Goal: Task Accomplishment & Management: Manage account settings

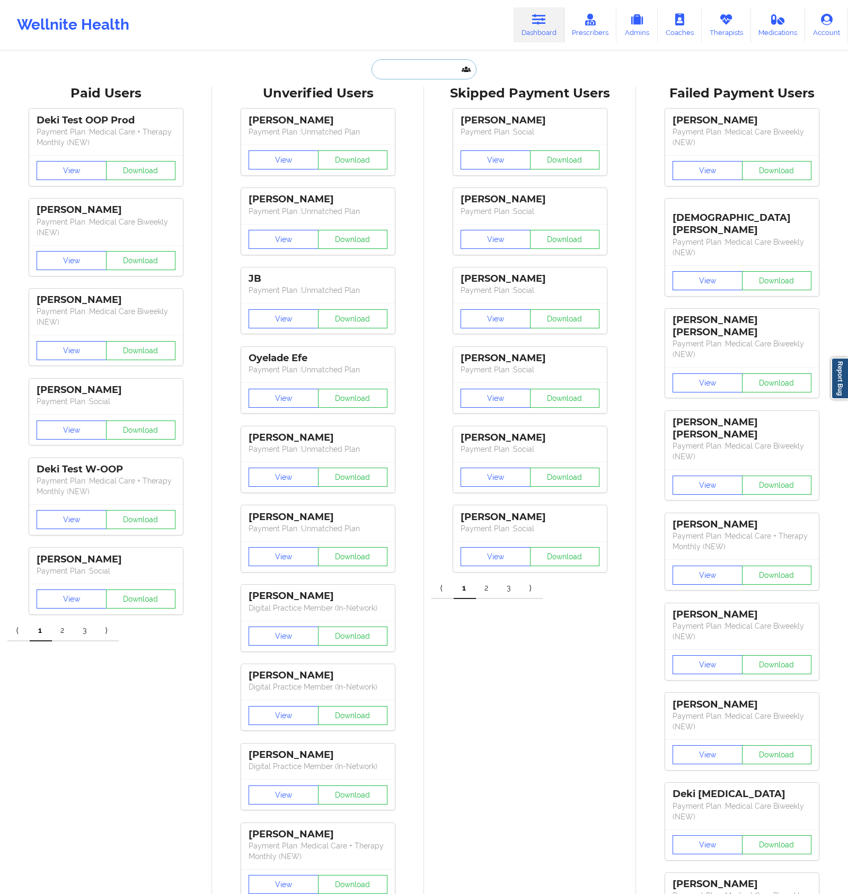
click at [427, 63] on input "text" at bounding box center [423, 69] width 105 height 20
click at [723, 31] on link "Therapists" at bounding box center [726, 24] width 49 height 35
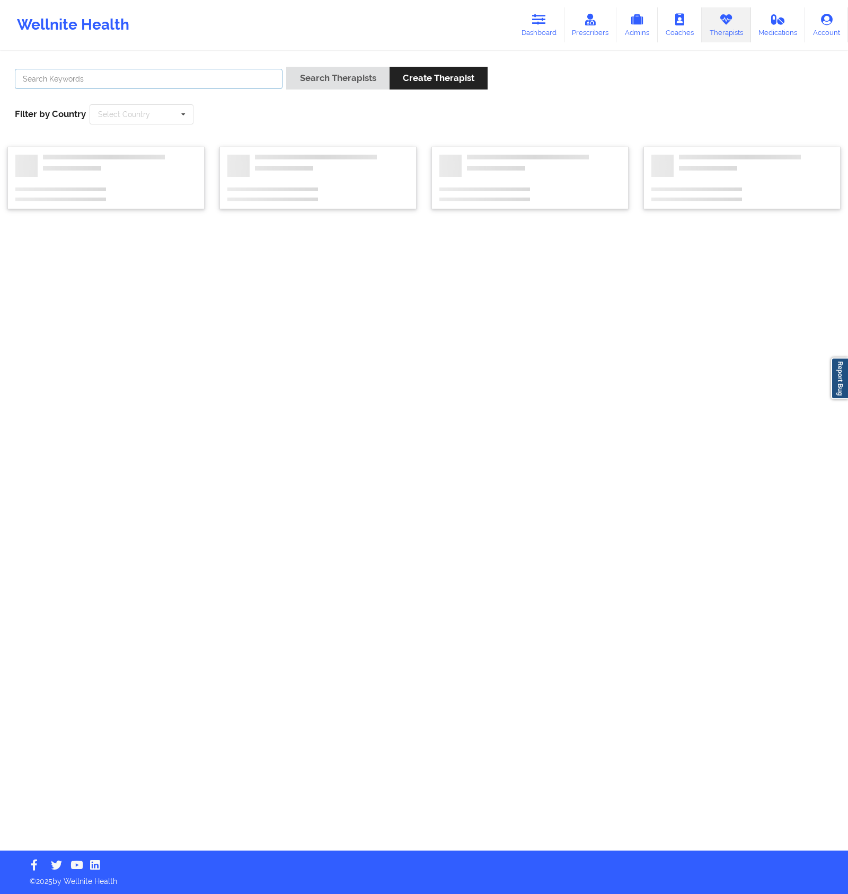
click at [232, 76] on input "text" at bounding box center [149, 79] width 268 height 20
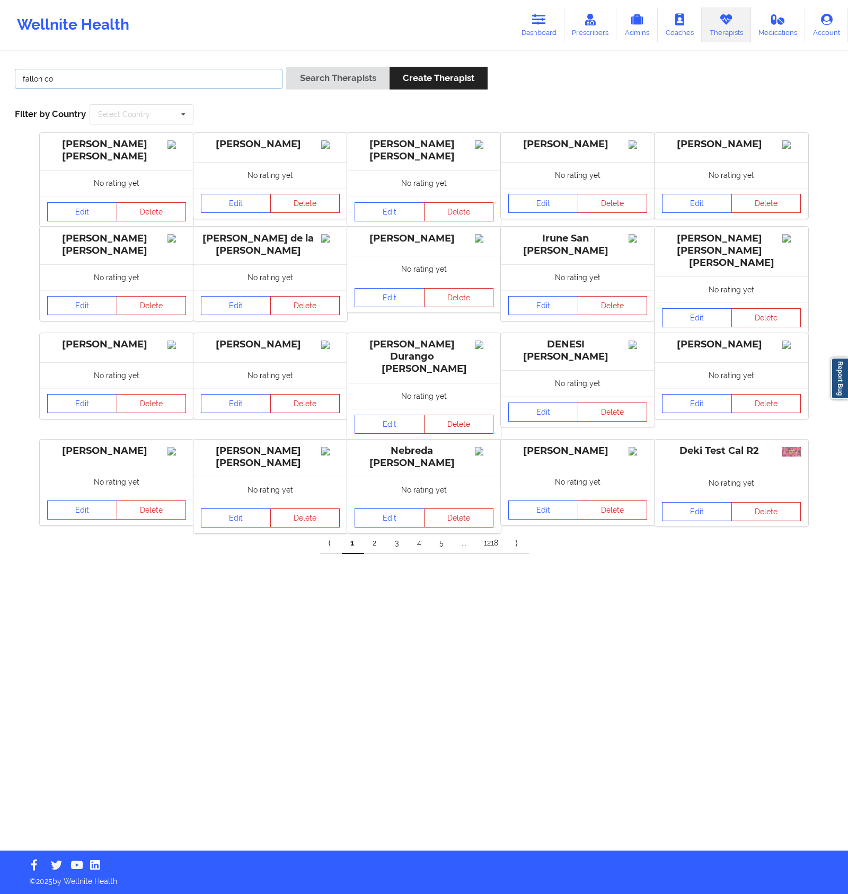
click at [286, 67] on button "Search Therapists" at bounding box center [337, 78] width 103 height 23
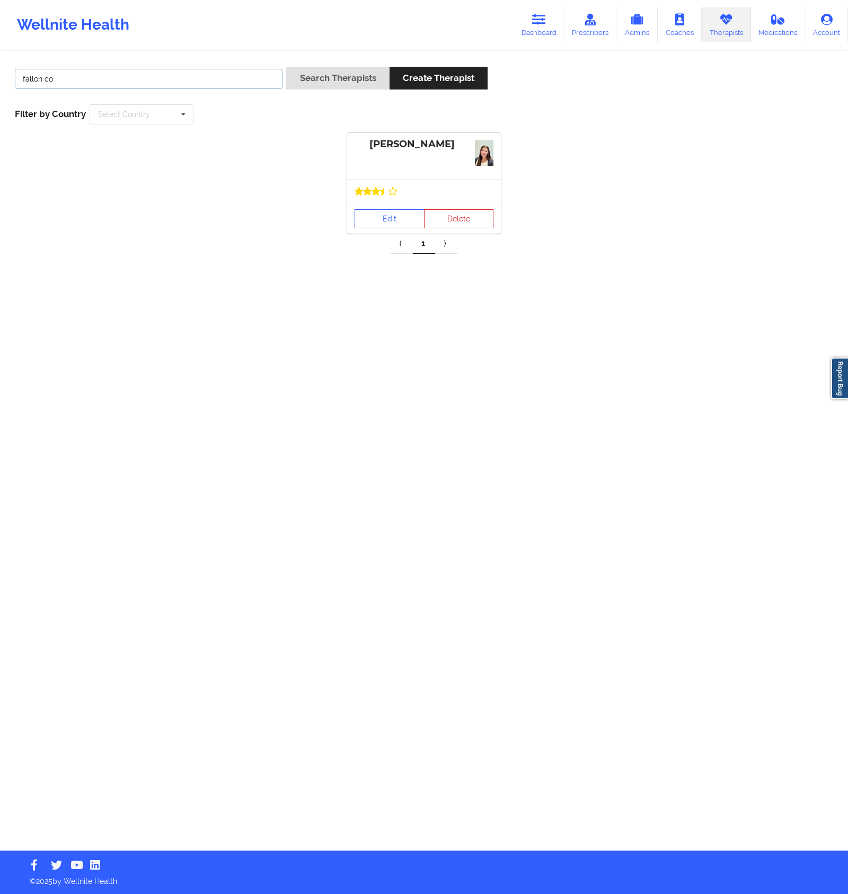
click at [286, 67] on button "Search Therapists" at bounding box center [337, 78] width 103 height 23
type input "fallon co\"
click at [395, 214] on link "Edit" at bounding box center [389, 218] width 70 height 19
